Goal: Information Seeking & Learning: Check status

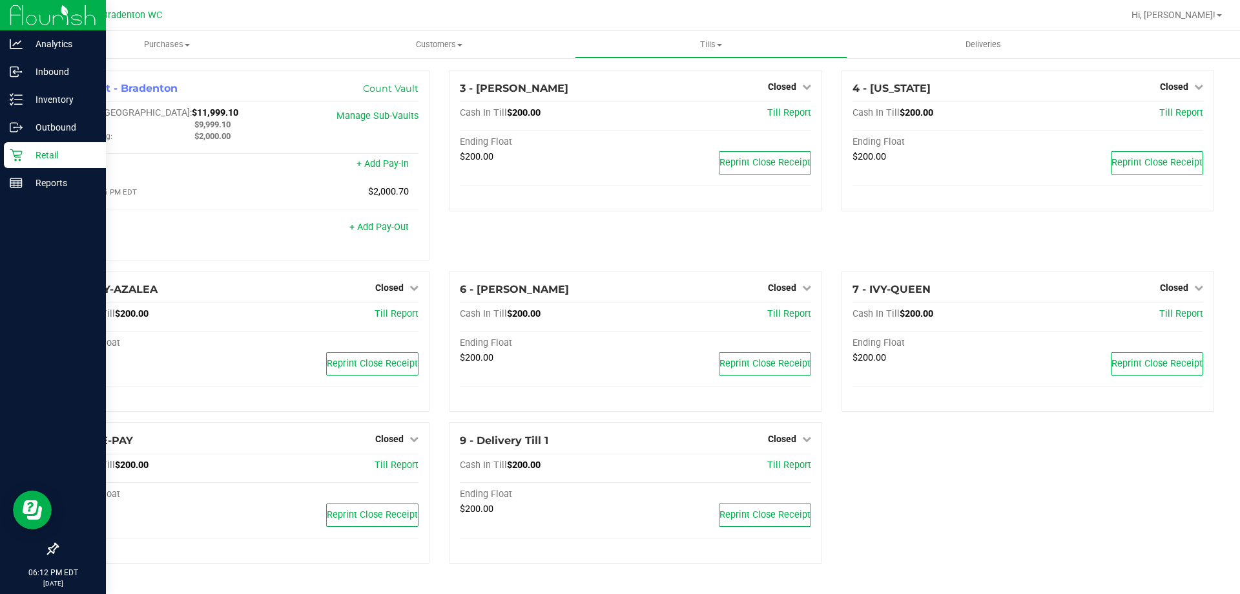
click at [50, 154] on p "Retail" at bounding box center [62, 155] width 78 height 16
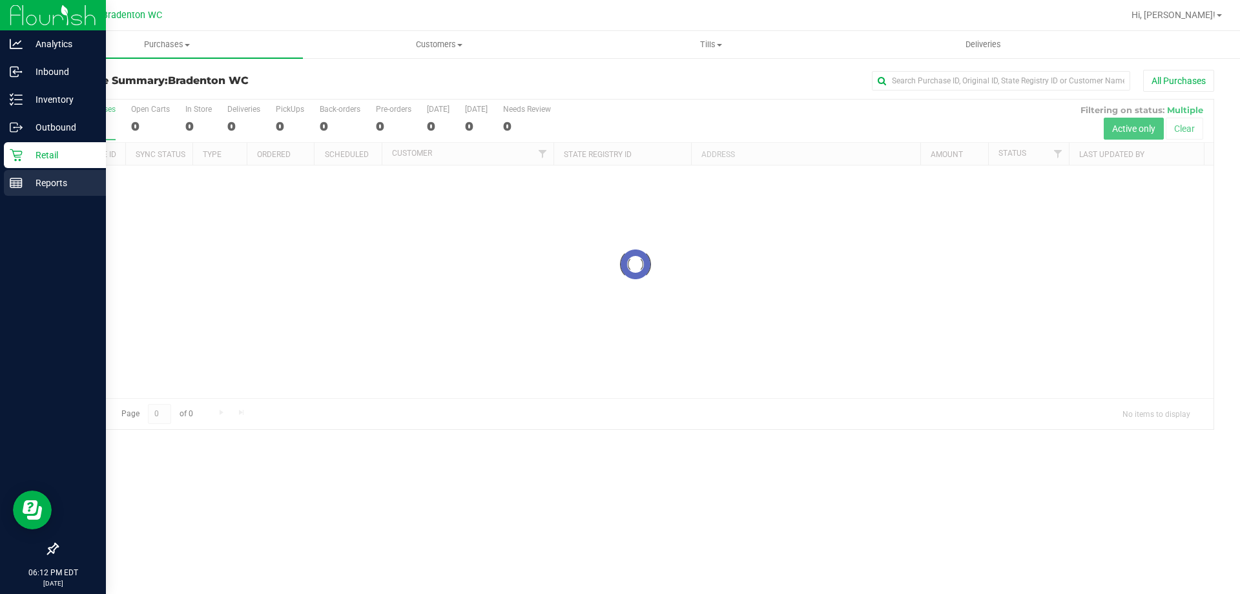
click at [5, 185] on div "Reports" at bounding box center [55, 183] width 102 height 26
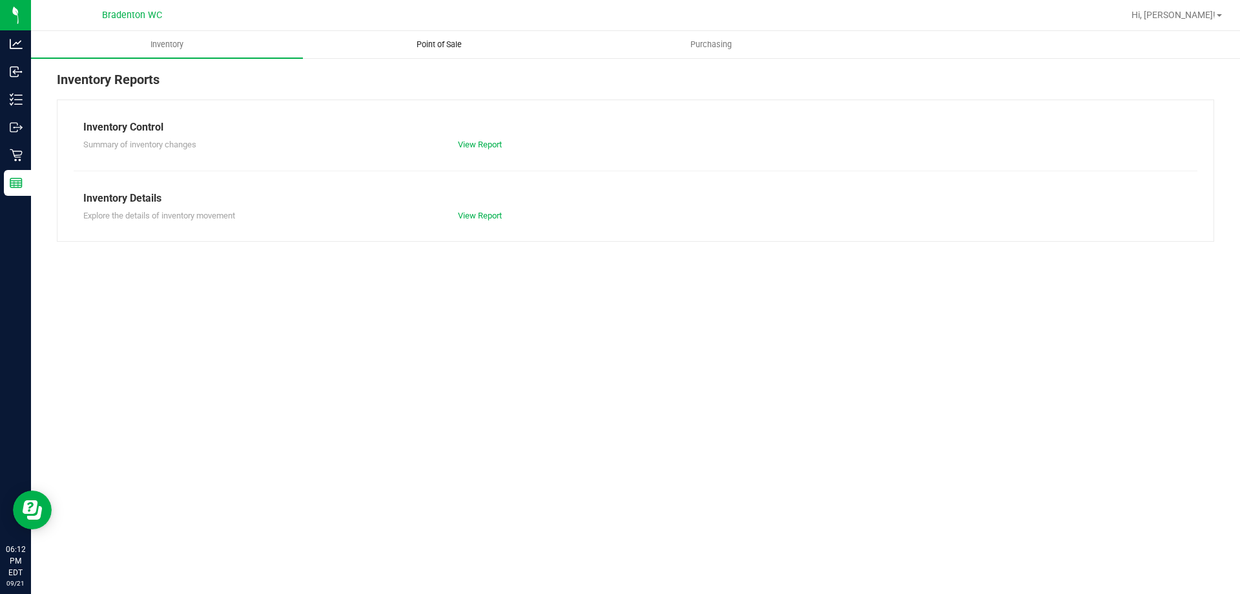
click at [454, 46] on span "Point of Sale" at bounding box center [439, 45] width 80 height 12
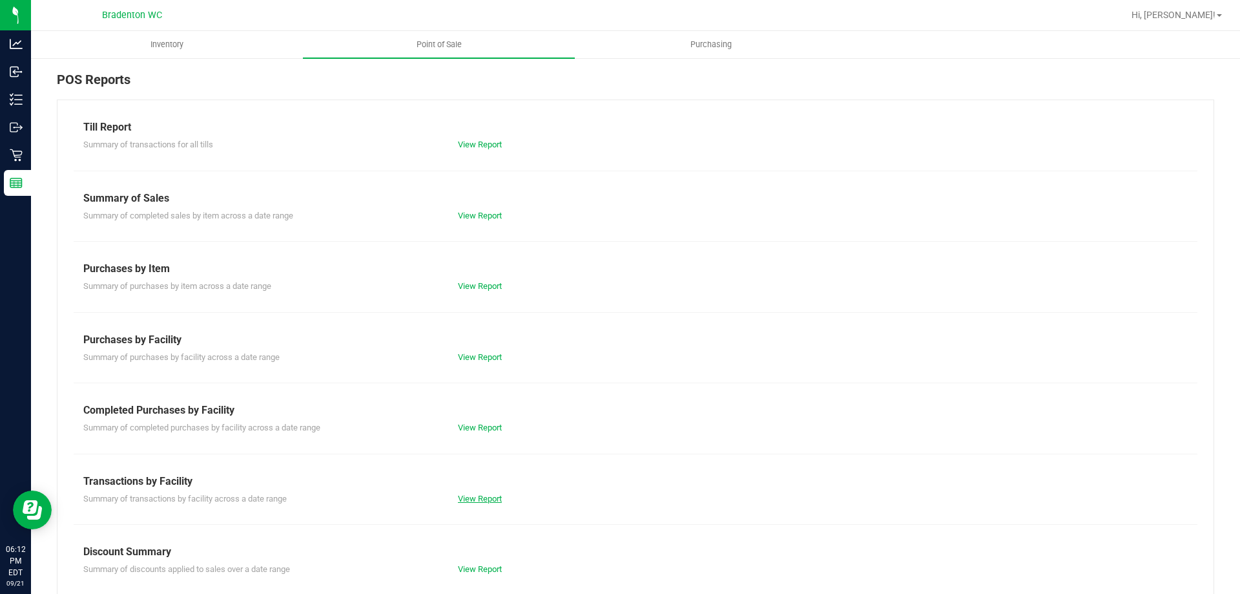
click at [472, 499] on link "View Report" at bounding box center [480, 499] width 44 height 10
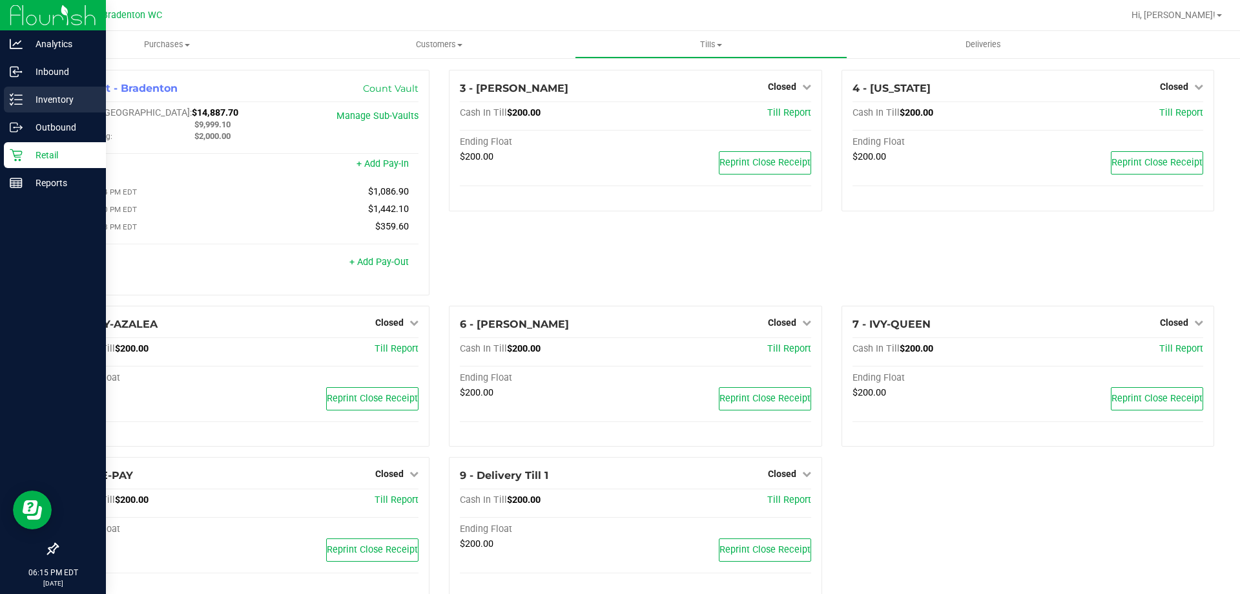
click at [36, 95] on p "Inventory" at bounding box center [62, 100] width 78 height 16
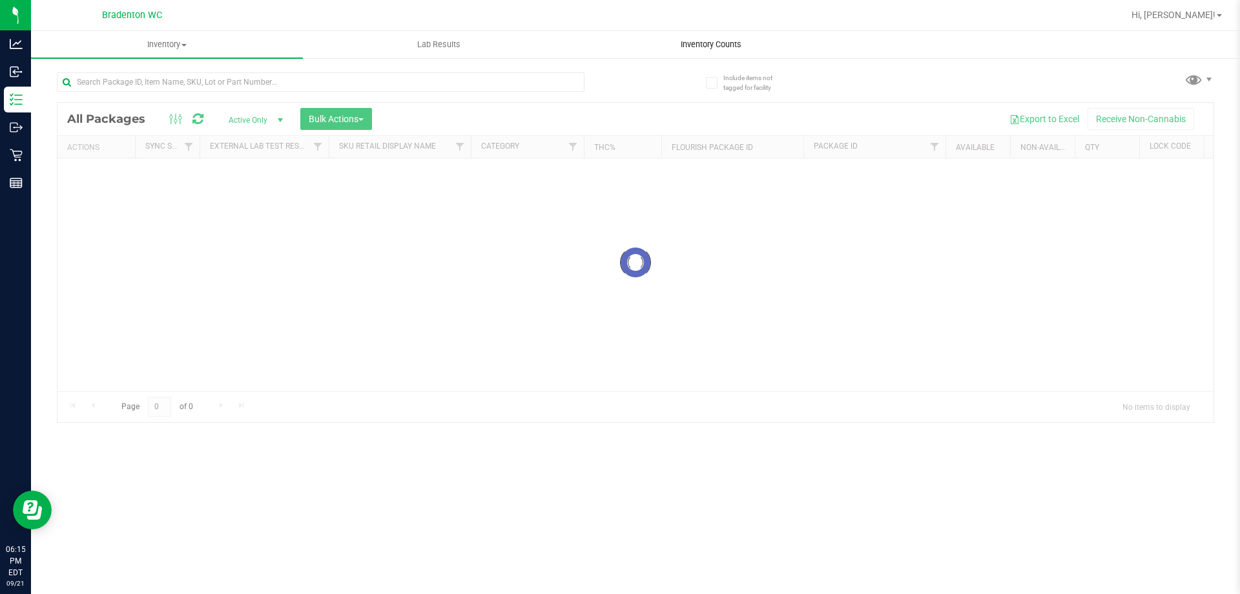
click at [694, 40] on span "Inventory Counts" at bounding box center [711, 45] width 96 height 12
